Goal: Transaction & Acquisition: Purchase product/service

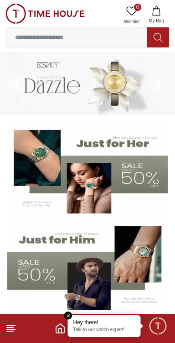
click at [101, 38] on input at bounding box center [77, 37] width 142 height 18
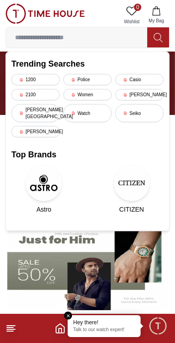
click at [13, 330] on icon at bounding box center [10, 328] width 11 height 11
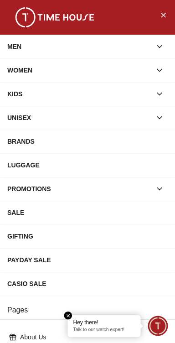
click at [22, 69] on div "WOMEN" at bounding box center [79, 70] width 144 height 16
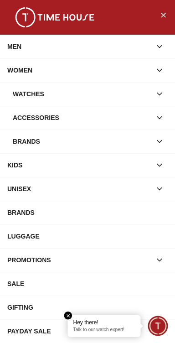
click at [29, 89] on div "Watches" at bounding box center [82, 94] width 139 height 16
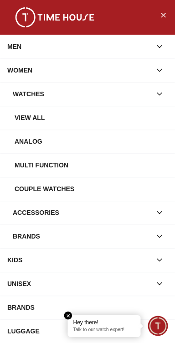
click at [27, 113] on div "View all" at bounding box center [91, 118] width 153 height 16
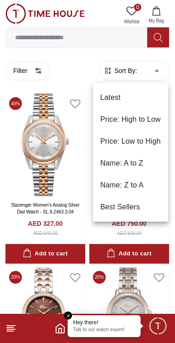
click at [117, 139] on li "Price: Low to High" at bounding box center [130, 142] width 75 height 22
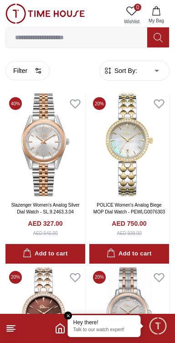
type input "*"
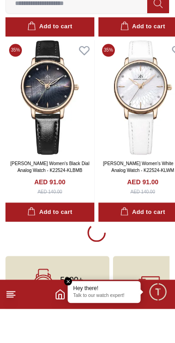
scroll to position [1692, 0]
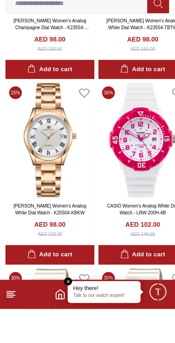
scroll to position [3504, 0]
